Goal: Find specific page/section: Find specific page/section

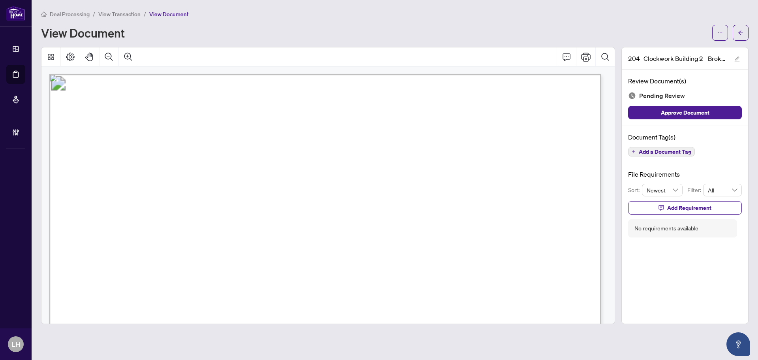
scroll to position [197, 0]
